Goal: Check status: Check status

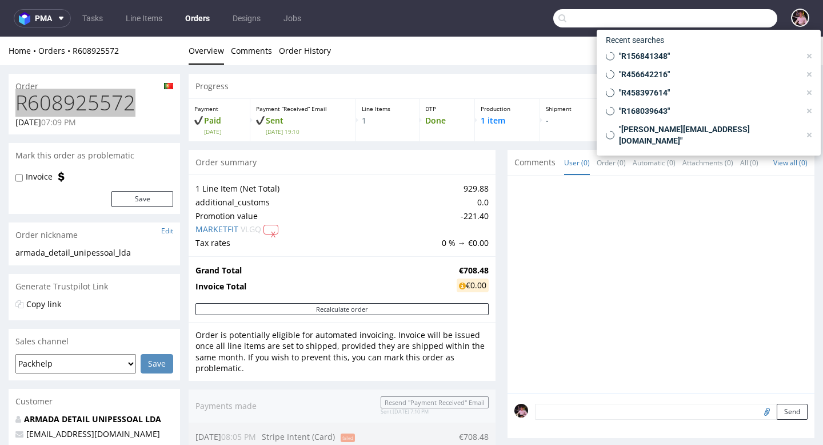
click at [729, 22] on input "text" at bounding box center [665, 18] width 224 height 18
paste input "R373356243"
type input "R373356243"
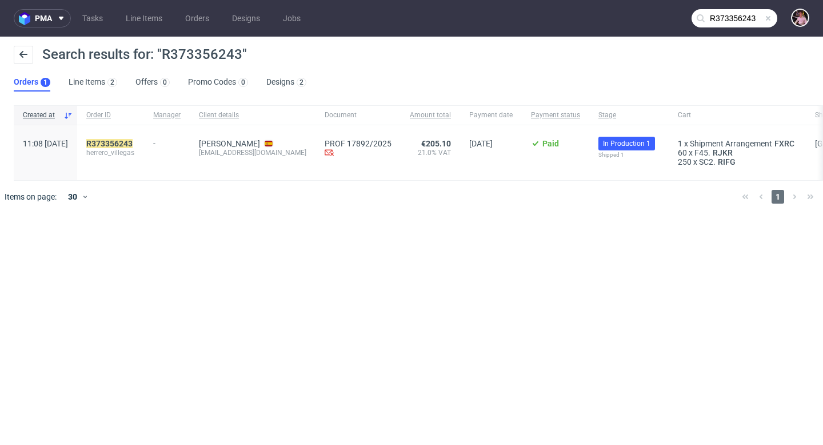
click at [144, 137] on div "R373356243 herrero_villegas" at bounding box center [110, 152] width 67 height 55
click at [133, 147] on mark "R373356243" at bounding box center [109, 143] width 46 height 9
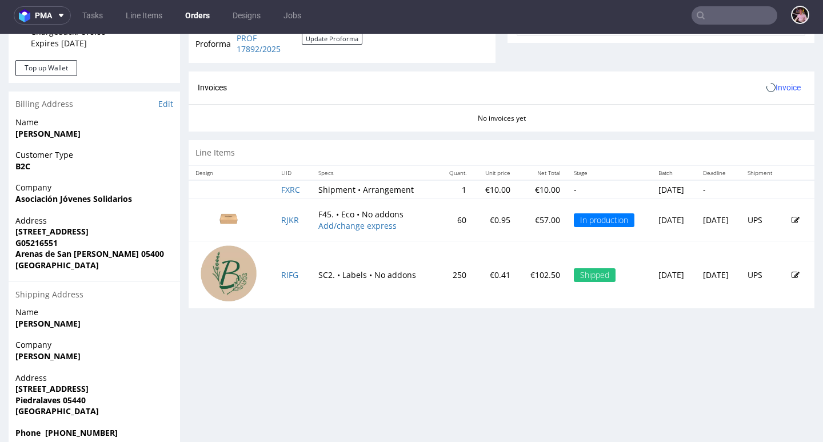
scroll to position [479, 0]
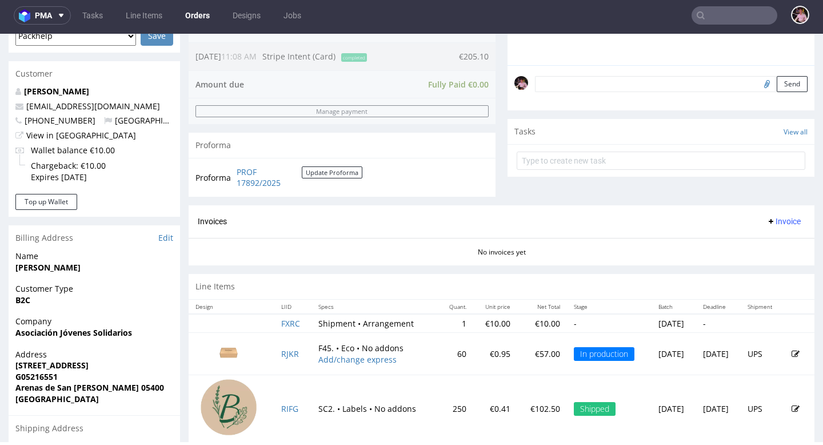
scroll to position [329, 0]
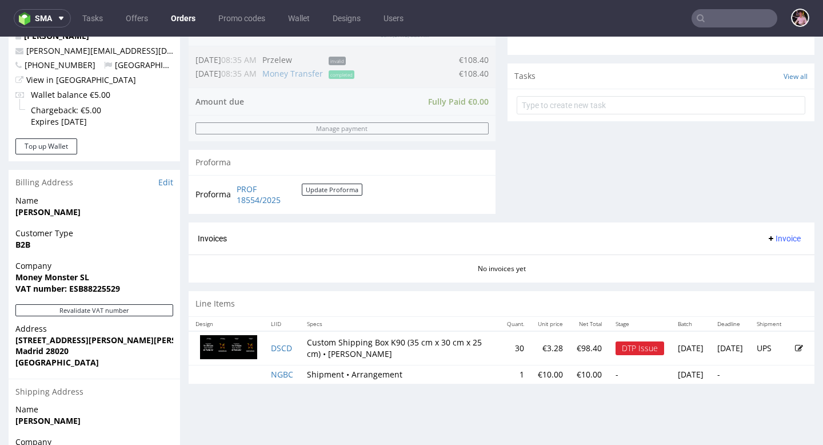
scroll to position [411, 0]
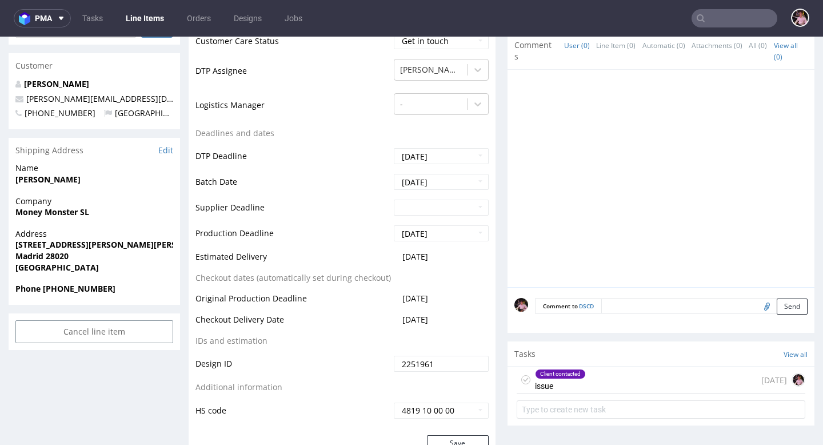
scroll to position [420, 0]
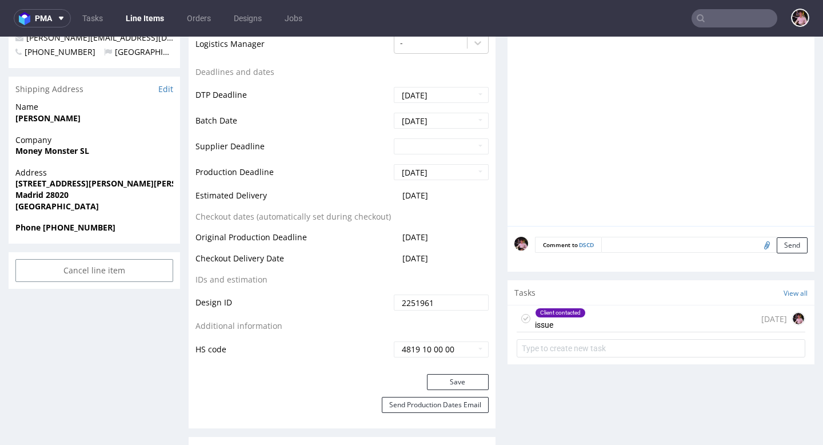
click at [662, 317] on div "Client contacted issue [DATE]" at bounding box center [661, 318] width 289 height 27
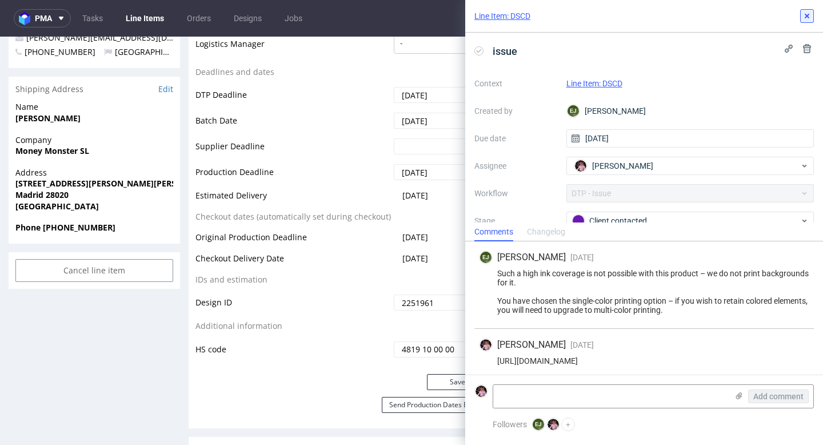
click at [804, 13] on icon at bounding box center [806, 15] width 9 height 9
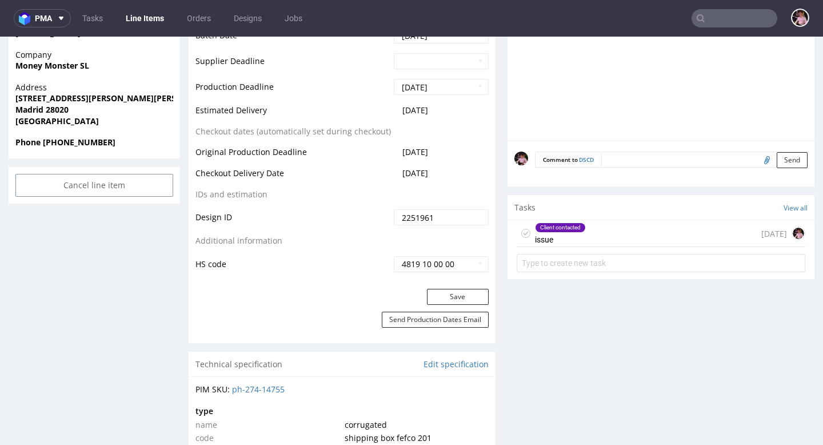
scroll to position [520, 0]
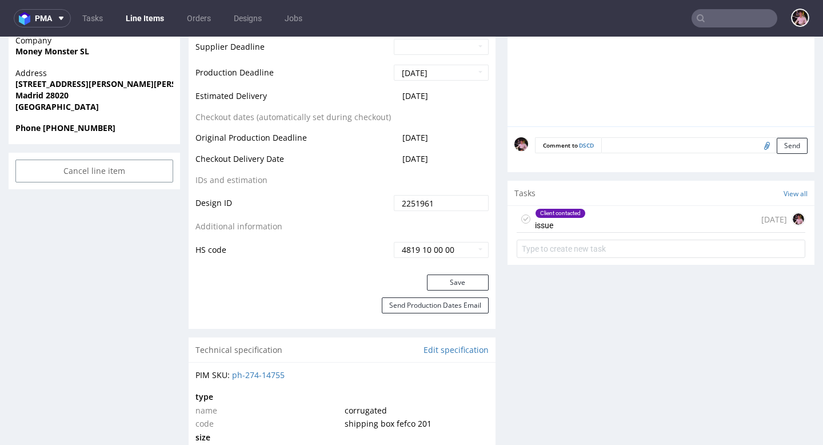
click at [634, 222] on div "Client contacted issue [DATE]" at bounding box center [661, 219] width 289 height 27
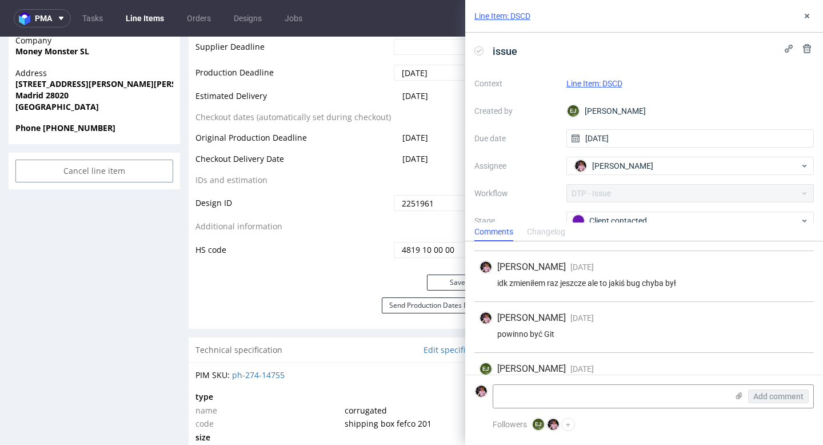
scroll to position [174, 0]
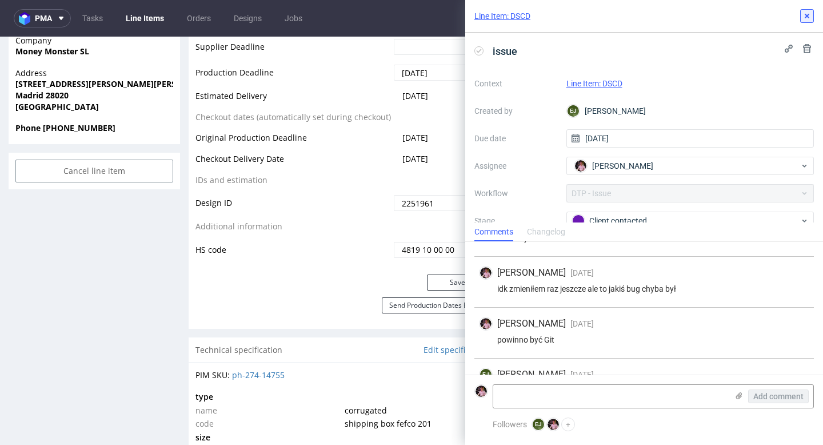
click at [808, 21] on button at bounding box center [807, 16] width 14 height 14
